Goal: Obtain resource: Obtain resource

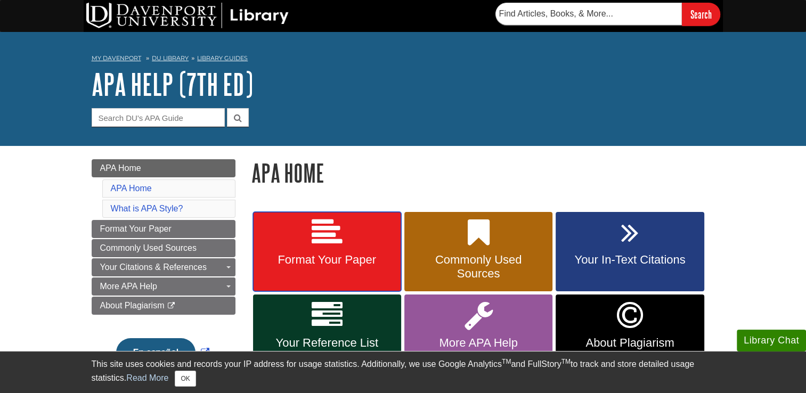
click at [360, 257] on span "Format Your Paper" at bounding box center [327, 260] width 132 height 14
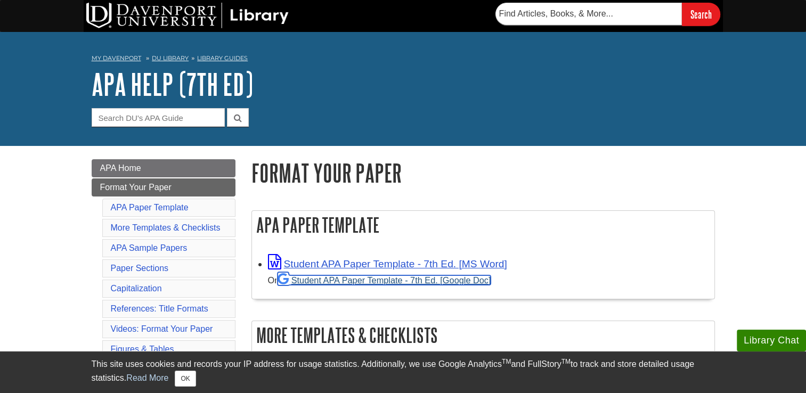
click at [358, 281] on link "Student APA Paper Template - 7th Ed. [Google Doc]" at bounding box center [384, 280] width 214 height 10
